Goal: Find specific page/section: Find specific page/section

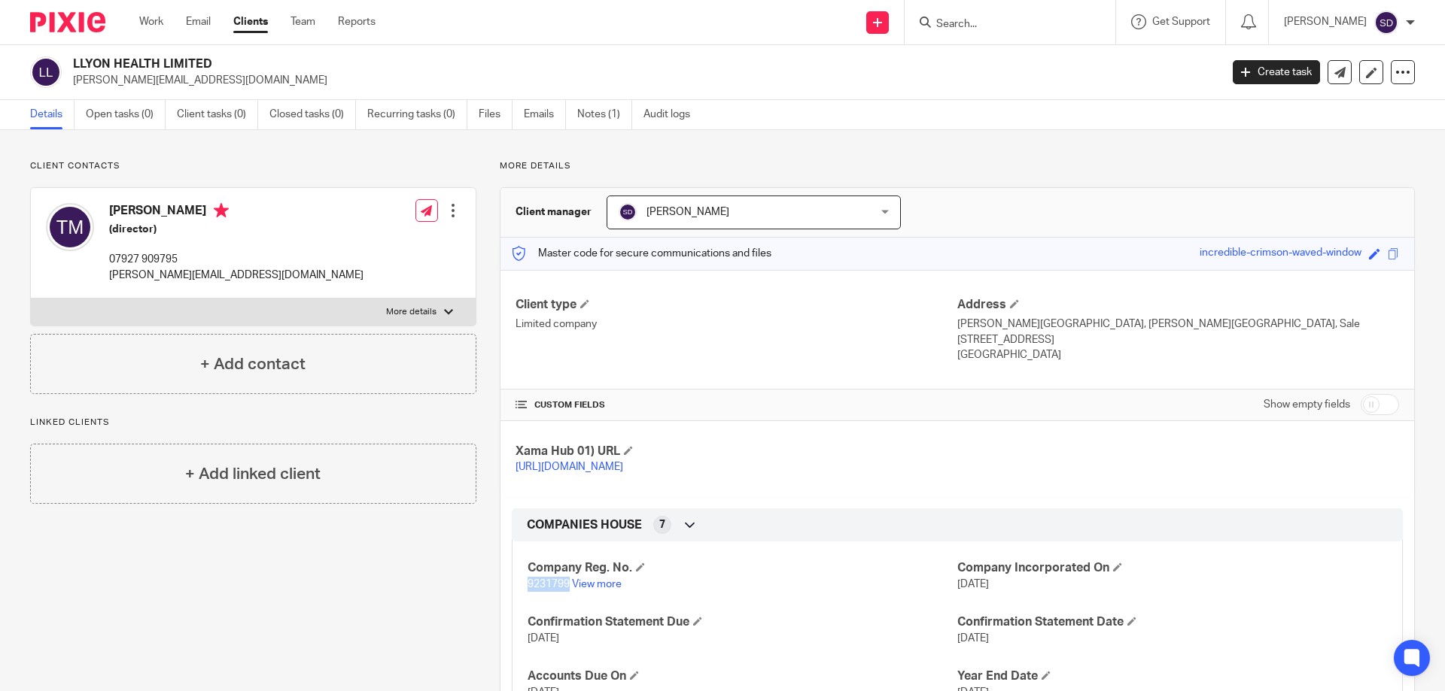
scroll to position [301, 0]
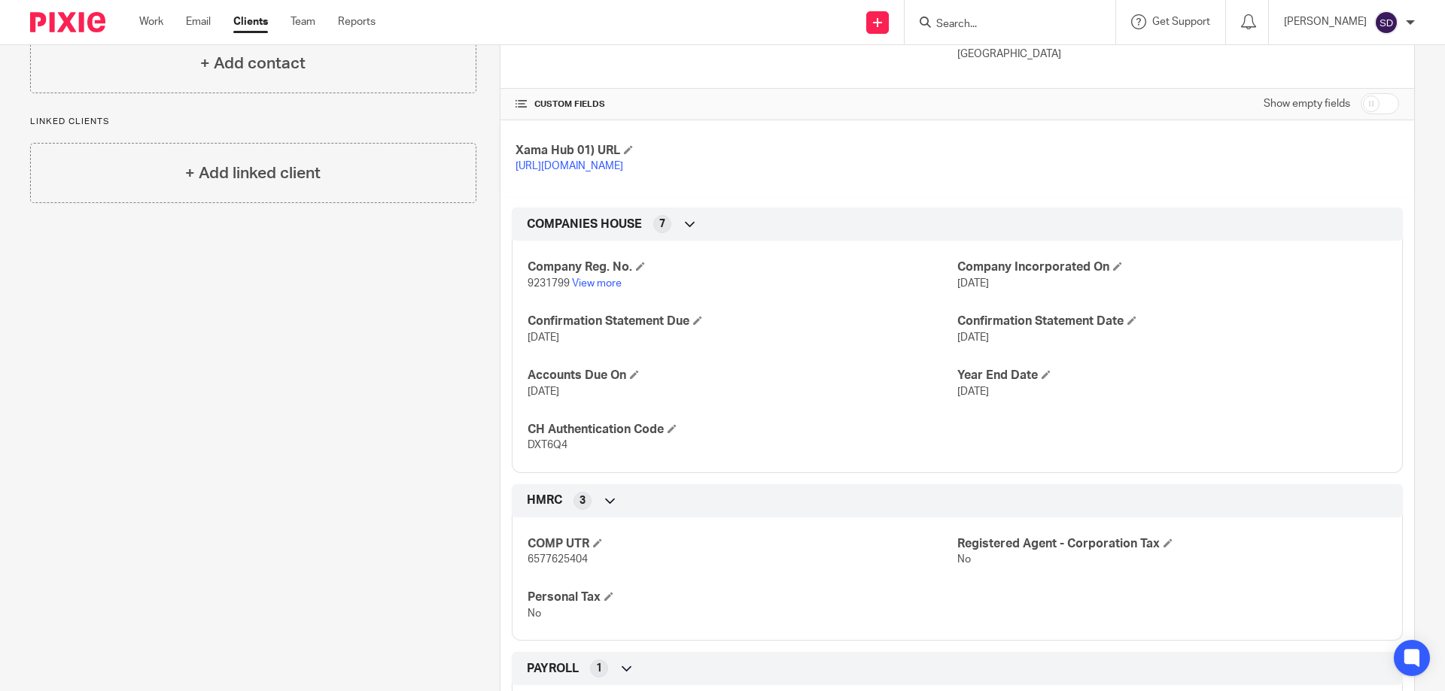
click at [1002, 33] on div at bounding box center [1009, 22] width 211 height 44
click at [1003, 16] on form at bounding box center [1015, 22] width 160 height 19
click at [1000, 33] on div at bounding box center [1009, 22] width 211 height 44
click at [998, 22] on input "Search" at bounding box center [1002, 25] width 135 height 14
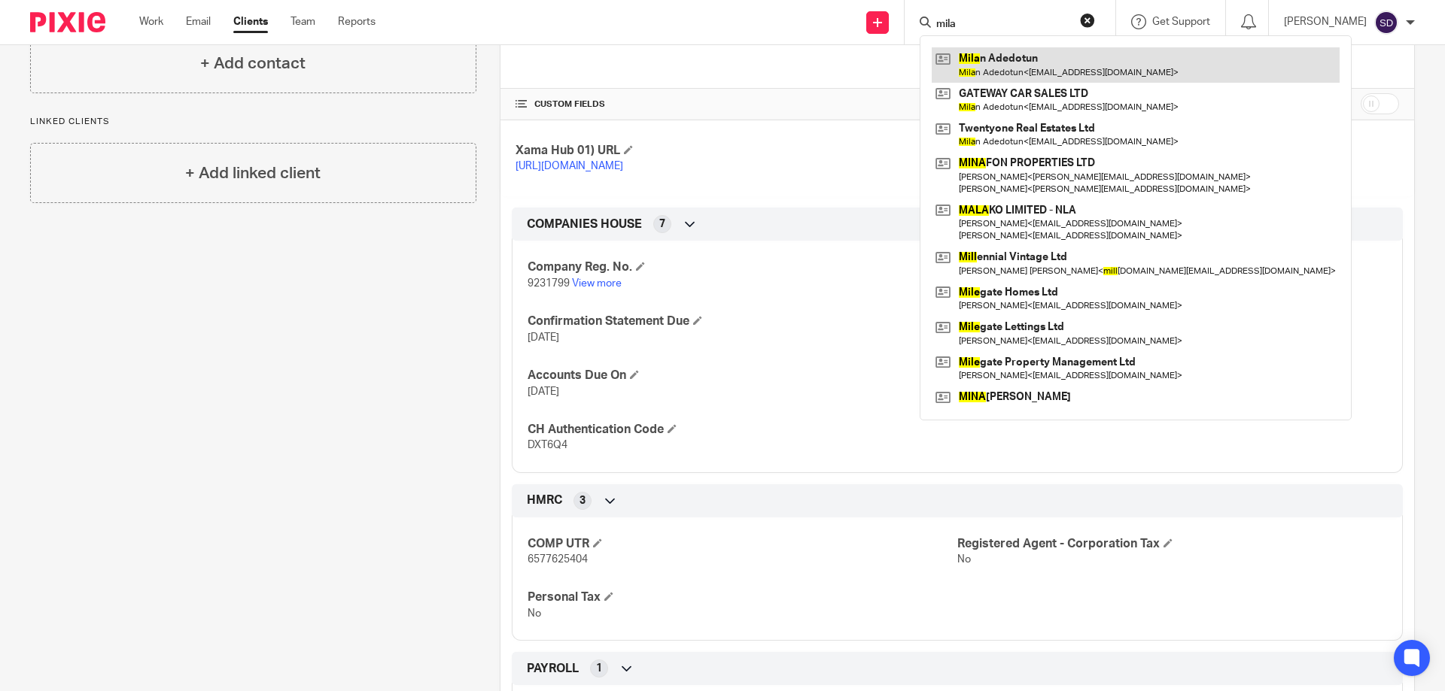
type input "mila"
click at [1020, 69] on link at bounding box center [1135, 64] width 408 height 35
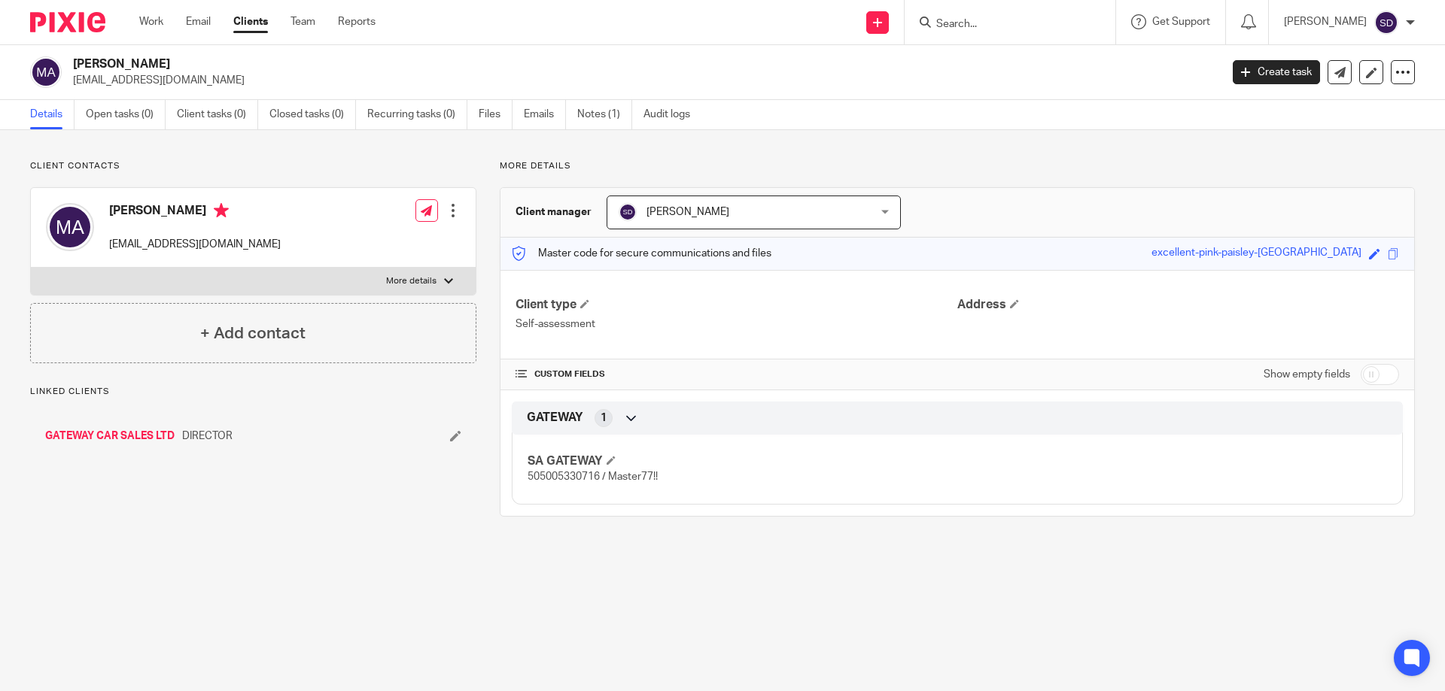
click at [417, 285] on p "More details" at bounding box center [411, 281] width 50 height 12
click at [31, 268] on input "More details" at bounding box center [30, 267] width 1 height 1
checkbox input "true"
